Goal: Find specific page/section: Find specific page/section

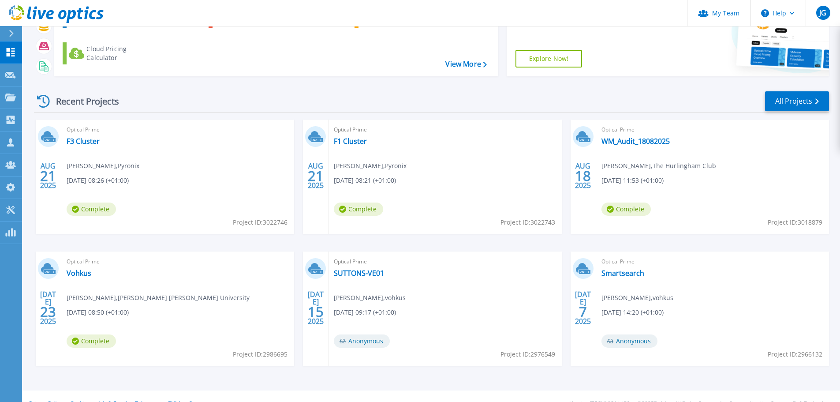
scroll to position [87, 0]
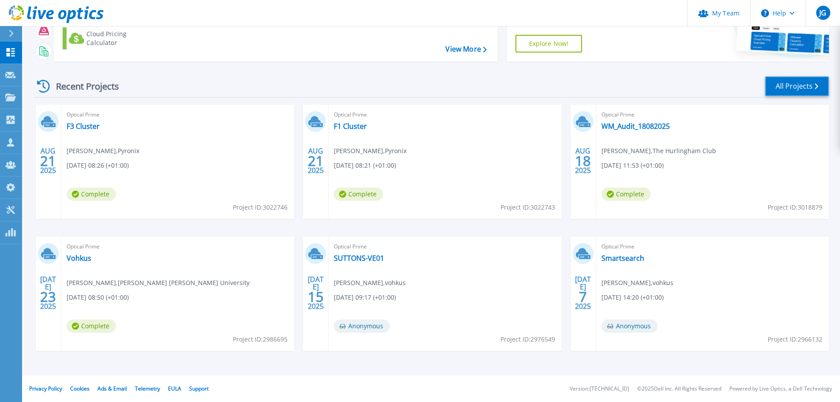
click at [792, 86] on link "All Projects" at bounding box center [797, 86] width 64 height 20
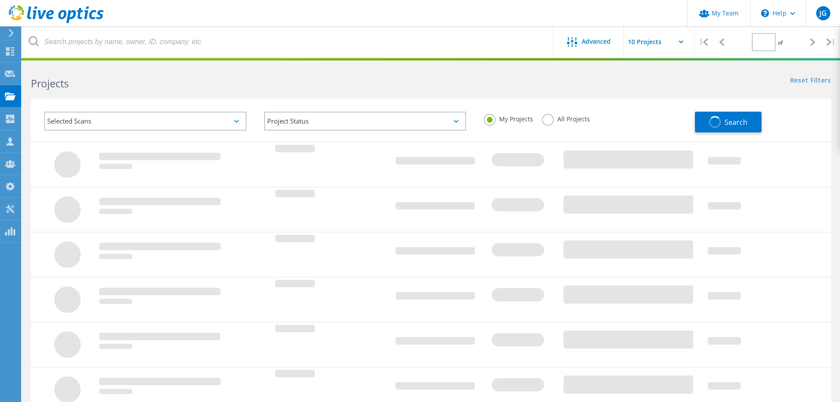
type input "1"
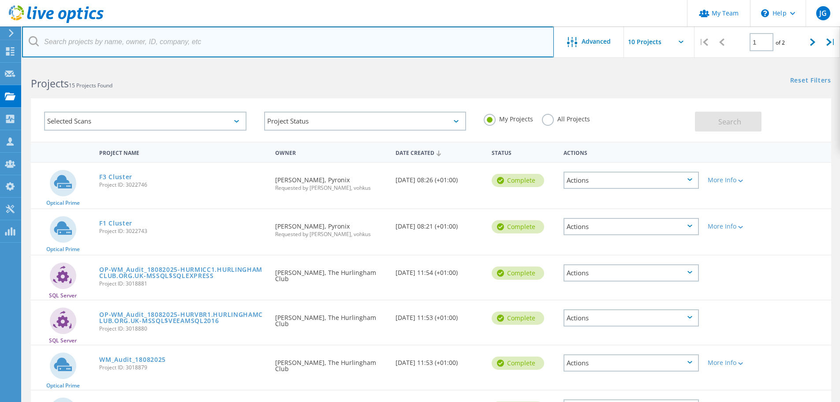
click at [125, 45] on input "text" at bounding box center [288, 41] width 532 height 31
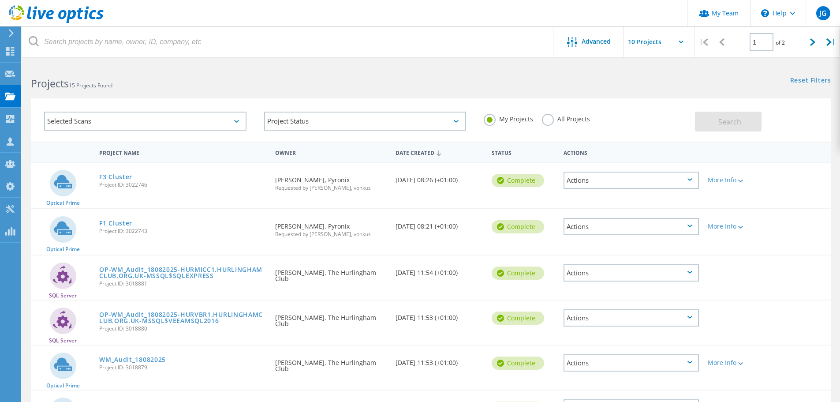
drag, startPoint x: 546, startPoint y: 117, endPoint x: 552, endPoint y: 119, distance: 6.0
click at [547, 118] on label "All Projects" at bounding box center [566, 118] width 48 height 8
click at [0, 0] on input "All Projects" at bounding box center [0, 0] width 0 height 0
click at [720, 116] on button "Search" at bounding box center [728, 122] width 67 height 20
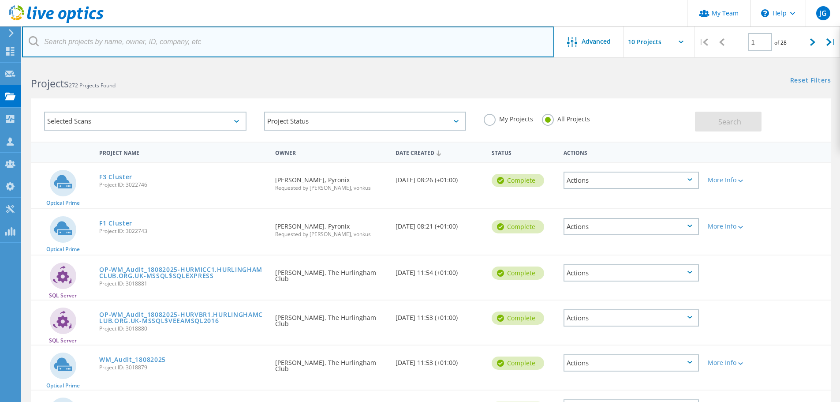
click at [106, 47] on input "text" at bounding box center [288, 41] width 532 height 31
type input "bywater"
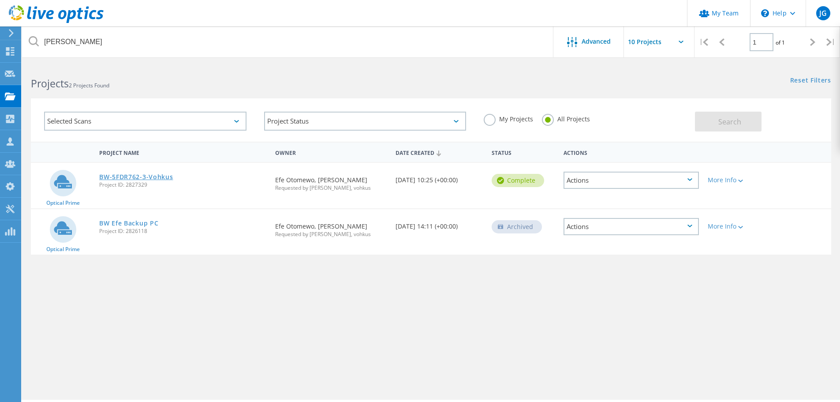
click at [146, 174] on link "BW-5FDR762-3-Vohkus" at bounding box center [136, 177] width 74 height 6
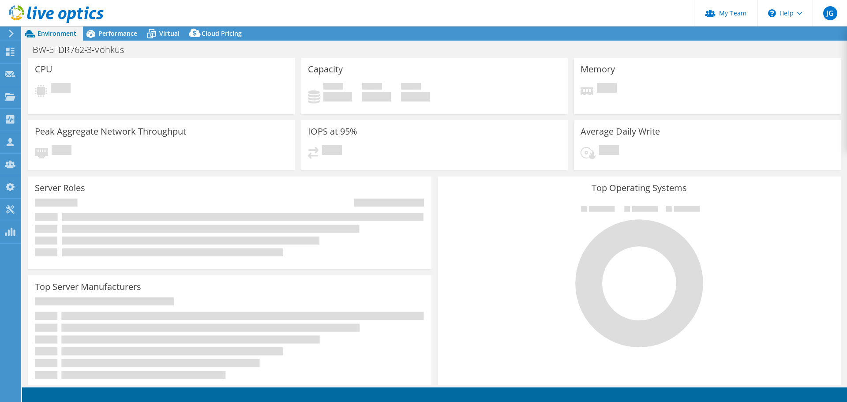
select select "EULondon"
select select "GBP"
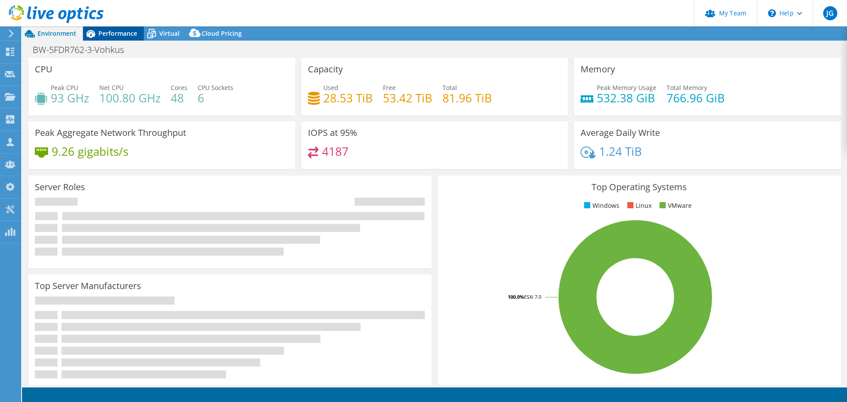
click at [112, 32] on span "Performance" at bounding box center [117, 33] width 39 height 8
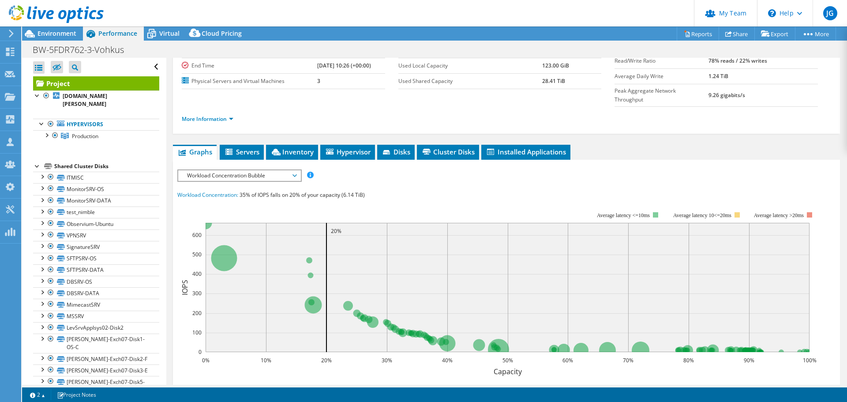
scroll to position [88, 0]
click at [276, 170] on span "Workload Concentration Bubble" at bounding box center [239, 175] width 113 height 11
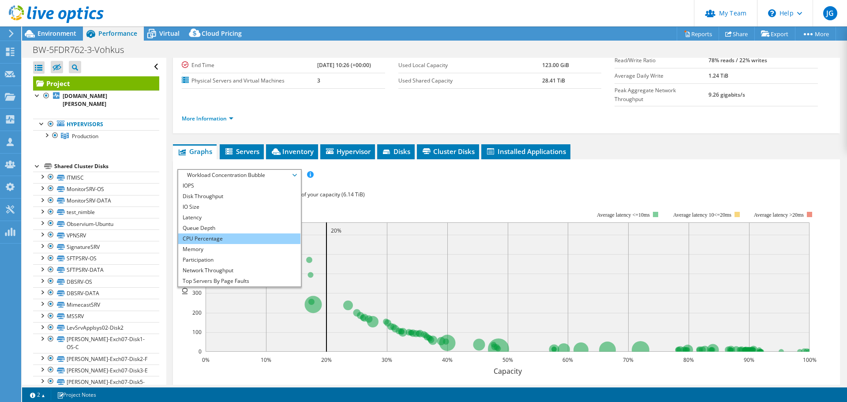
click at [253, 233] on li "CPU Percentage" at bounding box center [239, 238] width 122 height 11
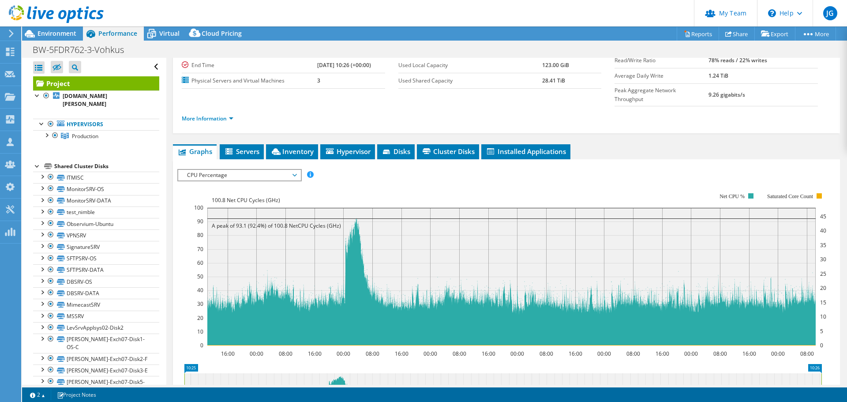
scroll to position [176, 0]
